Goal: Navigation & Orientation: Find specific page/section

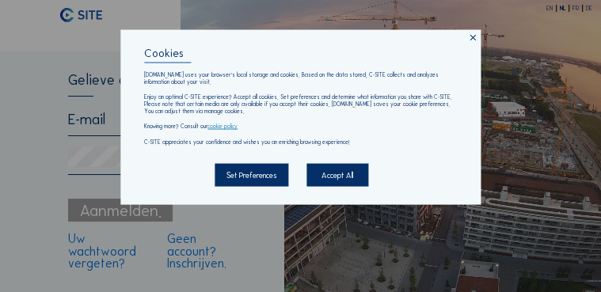
type input "[EMAIL_ADDRESS][DOMAIN_NAME]"
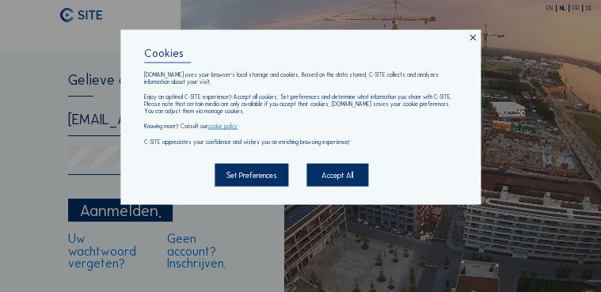
click at [337, 178] on div "Accept All" at bounding box center [337, 175] width 61 height 24
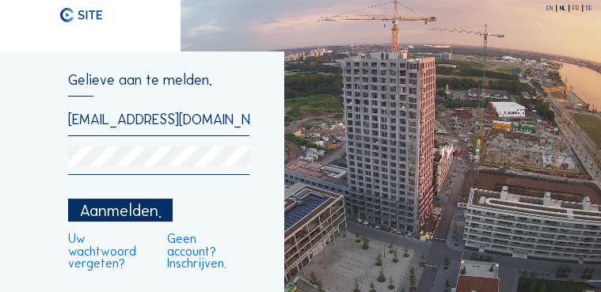
click at [116, 212] on div "Aanmelden." at bounding box center [120, 211] width 105 height 24
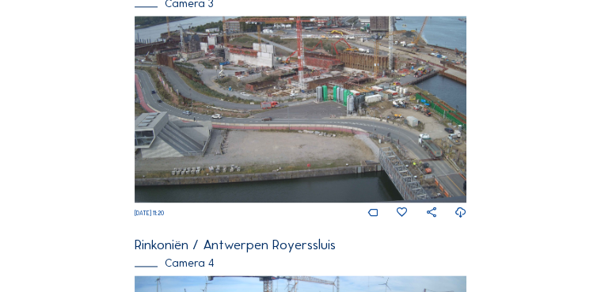
scroll to position [999, 0]
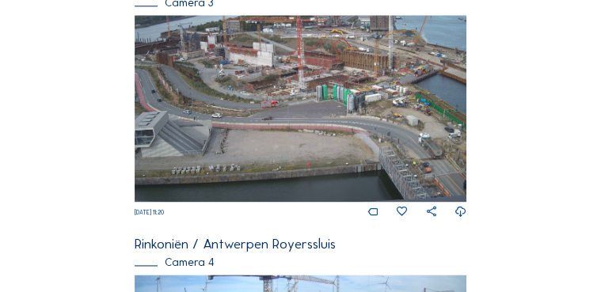
click at [317, 147] on img at bounding box center [301, 108] width 333 height 187
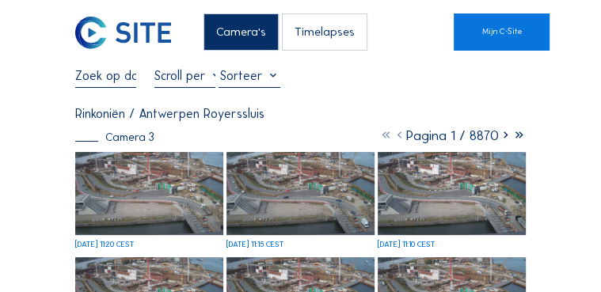
click at [157, 195] on img at bounding box center [149, 193] width 148 height 83
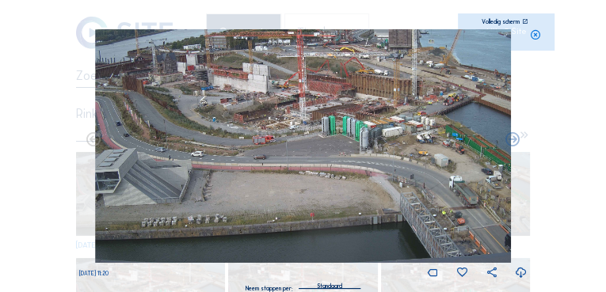
click at [523, 23] on icon at bounding box center [524, 22] width 6 height 6
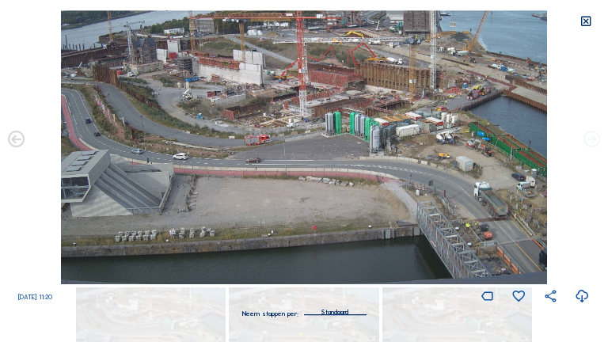
click at [593, 140] on icon at bounding box center [592, 140] width 20 height 20
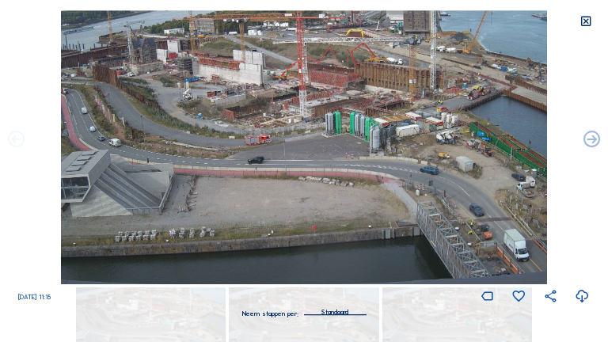
click at [11, 141] on icon at bounding box center [16, 140] width 20 height 20
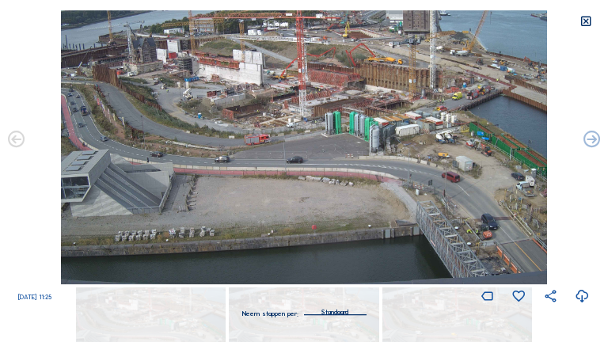
click at [14, 142] on div "Scroll om door de tijd te reizen | Druk op de 'Alt'-[PERSON_NAME] + scroll om t…" at bounding box center [304, 171] width 608 height 342
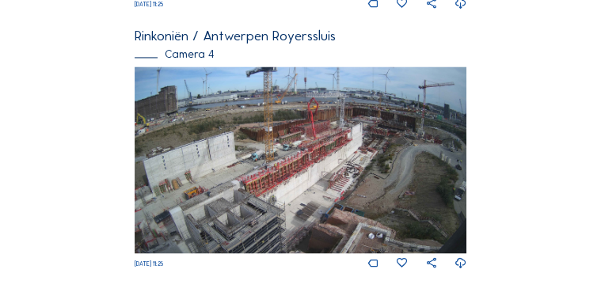
scroll to position [1218, 0]
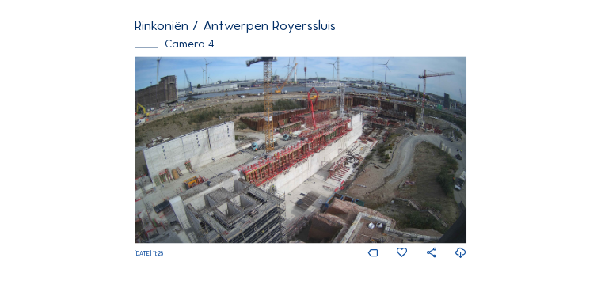
click at [377, 129] on img at bounding box center [301, 149] width 333 height 187
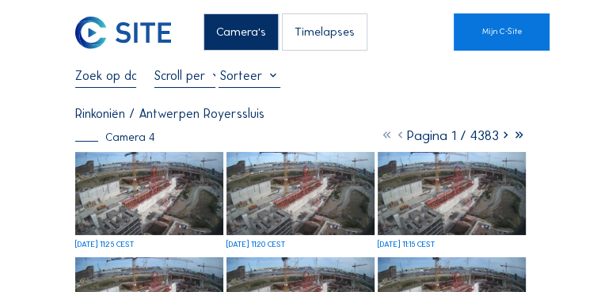
click at [147, 191] on img at bounding box center [149, 193] width 148 height 83
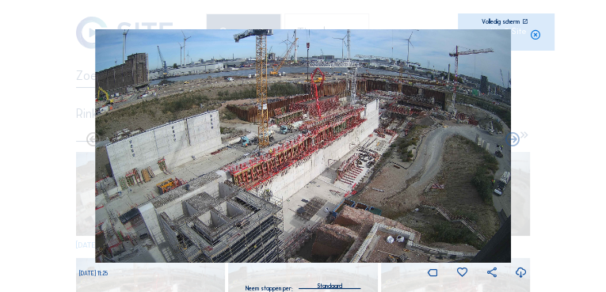
click at [524, 20] on icon at bounding box center [524, 22] width 6 height 6
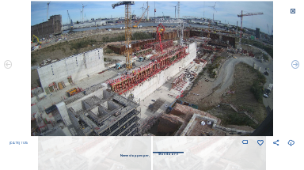
click at [293, 13] on icon at bounding box center [293, 11] width 6 height 6
